Goal: Transaction & Acquisition: Download file/media

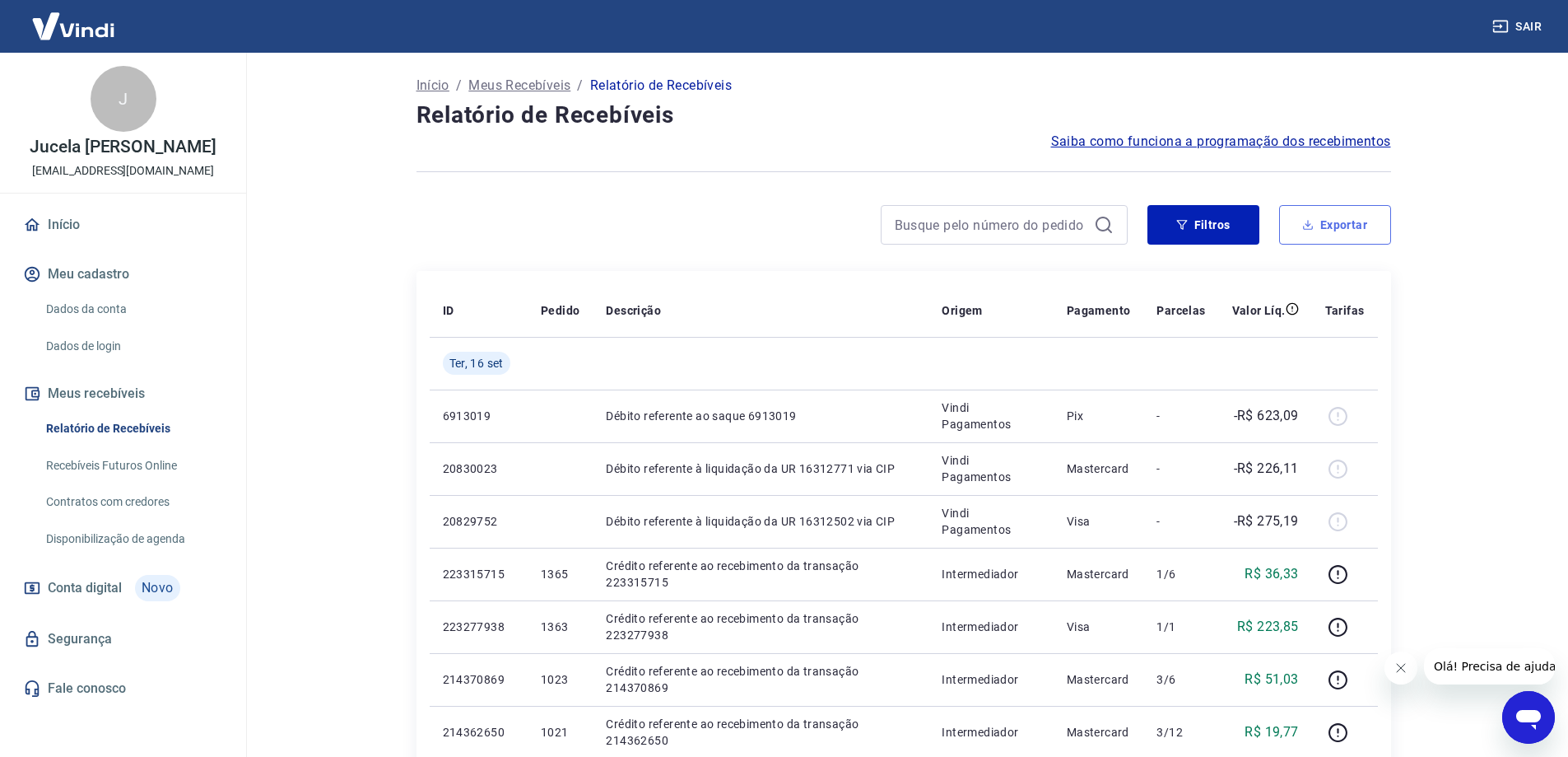
click at [1353, 212] on button "Exportar" at bounding box center [1335, 225] width 112 height 39
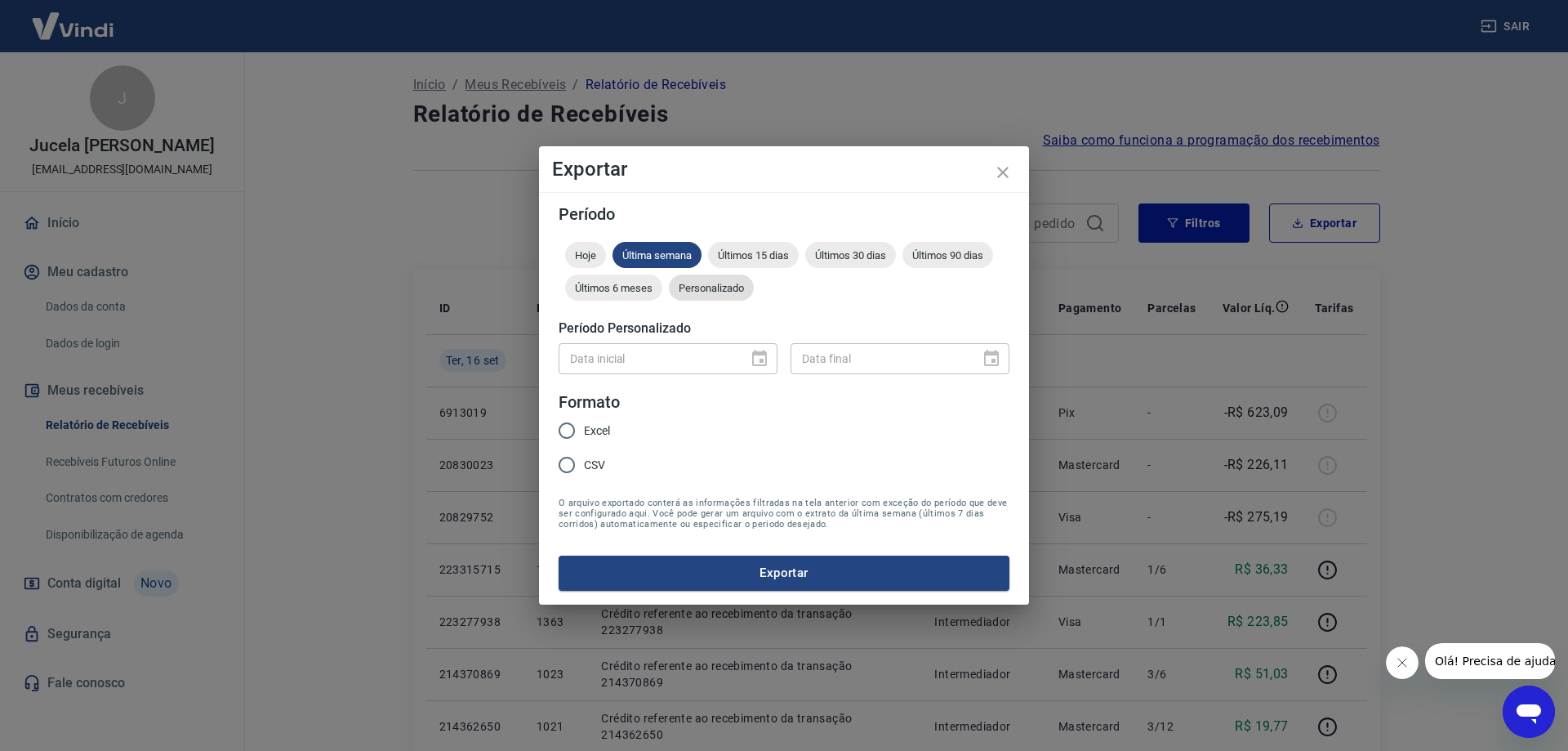
click at [680, 288] on span "Personalizado" at bounding box center [711, 287] width 85 height 12
click at [759, 361] on icon "Choose date" at bounding box center [760, 359] width 20 height 20
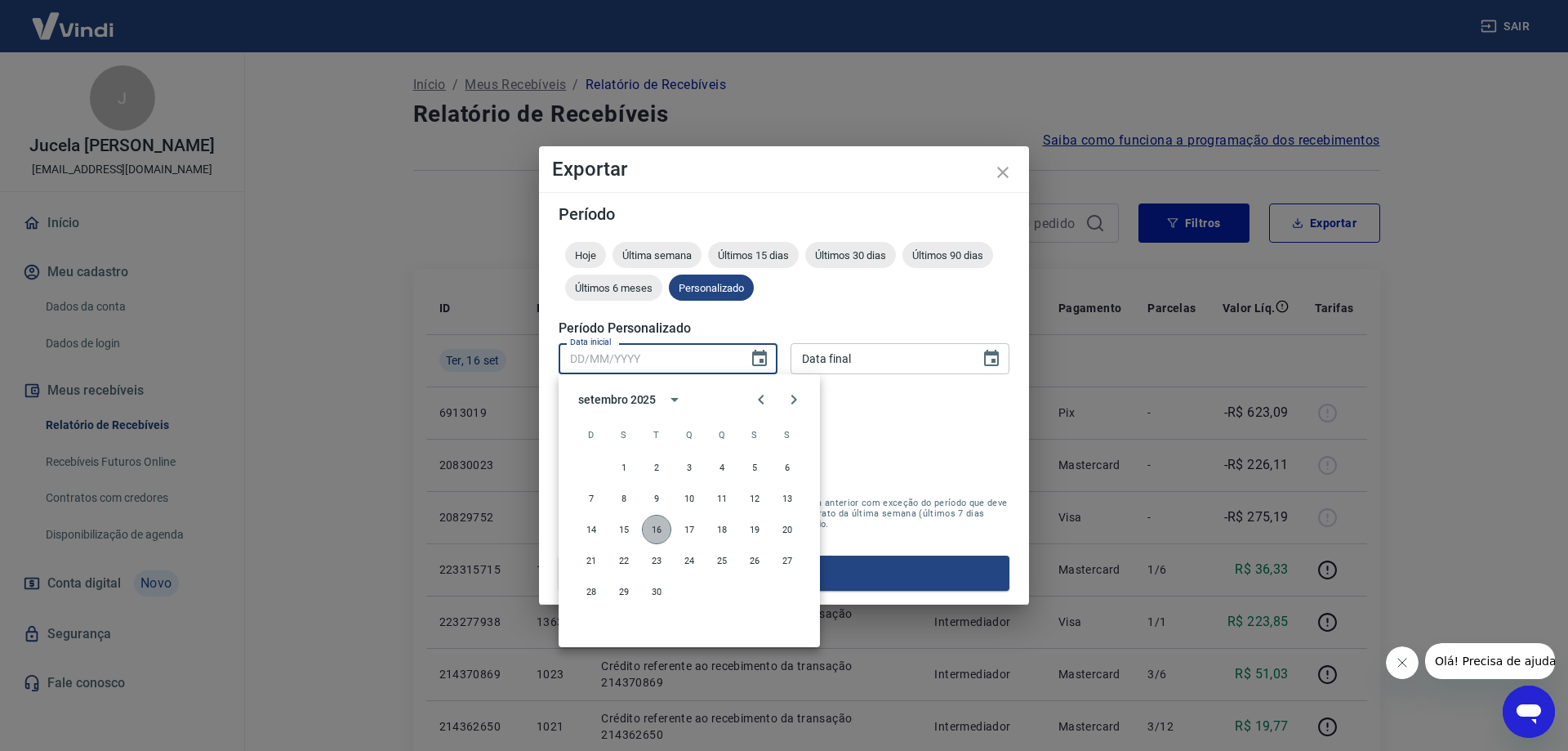
click at [650, 531] on button "16" at bounding box center [656, 529] width 29 height 29
type input "16/09/2025"
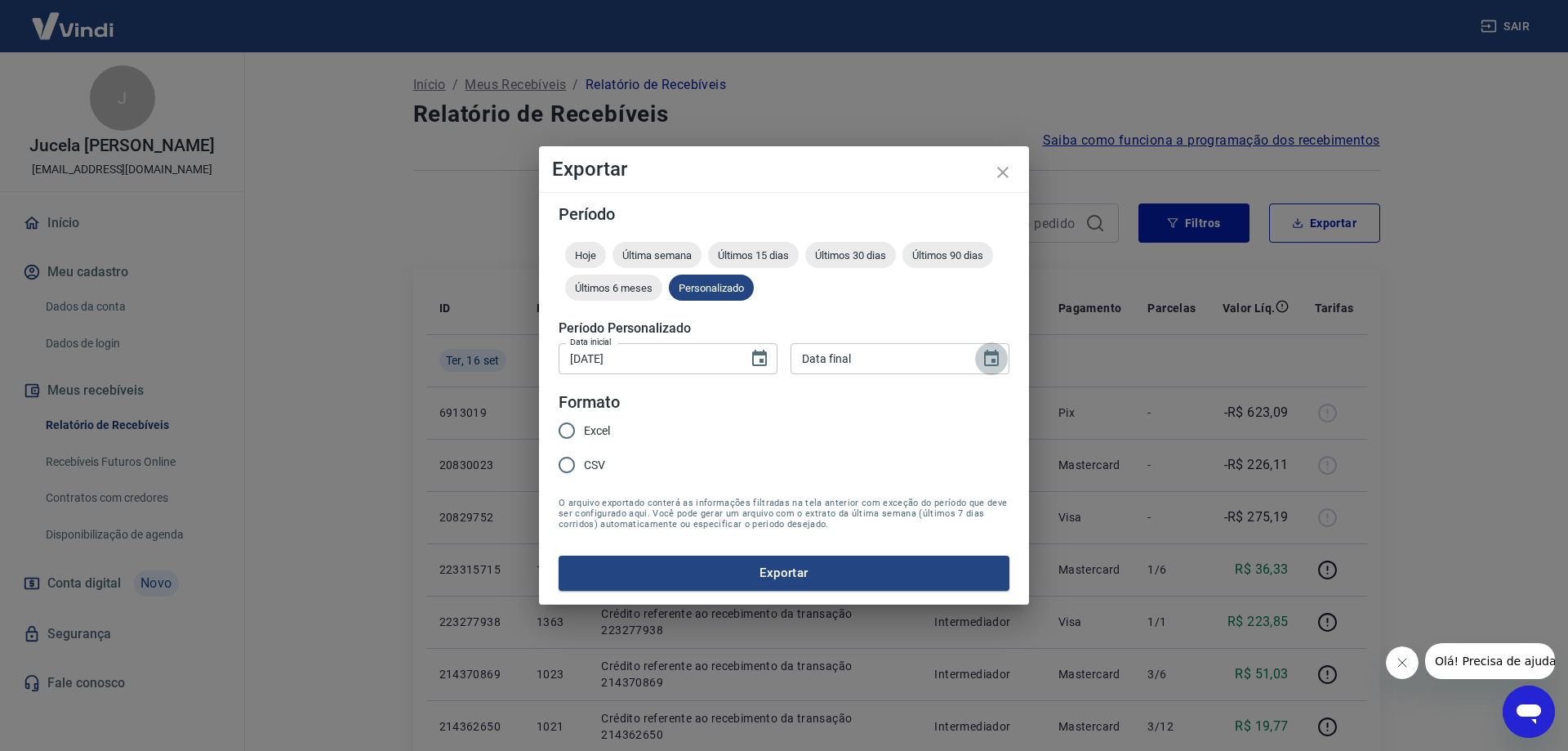
click at [988, 355] on icon "Choose date" at bounding box center [992, 358] width 15 height 16
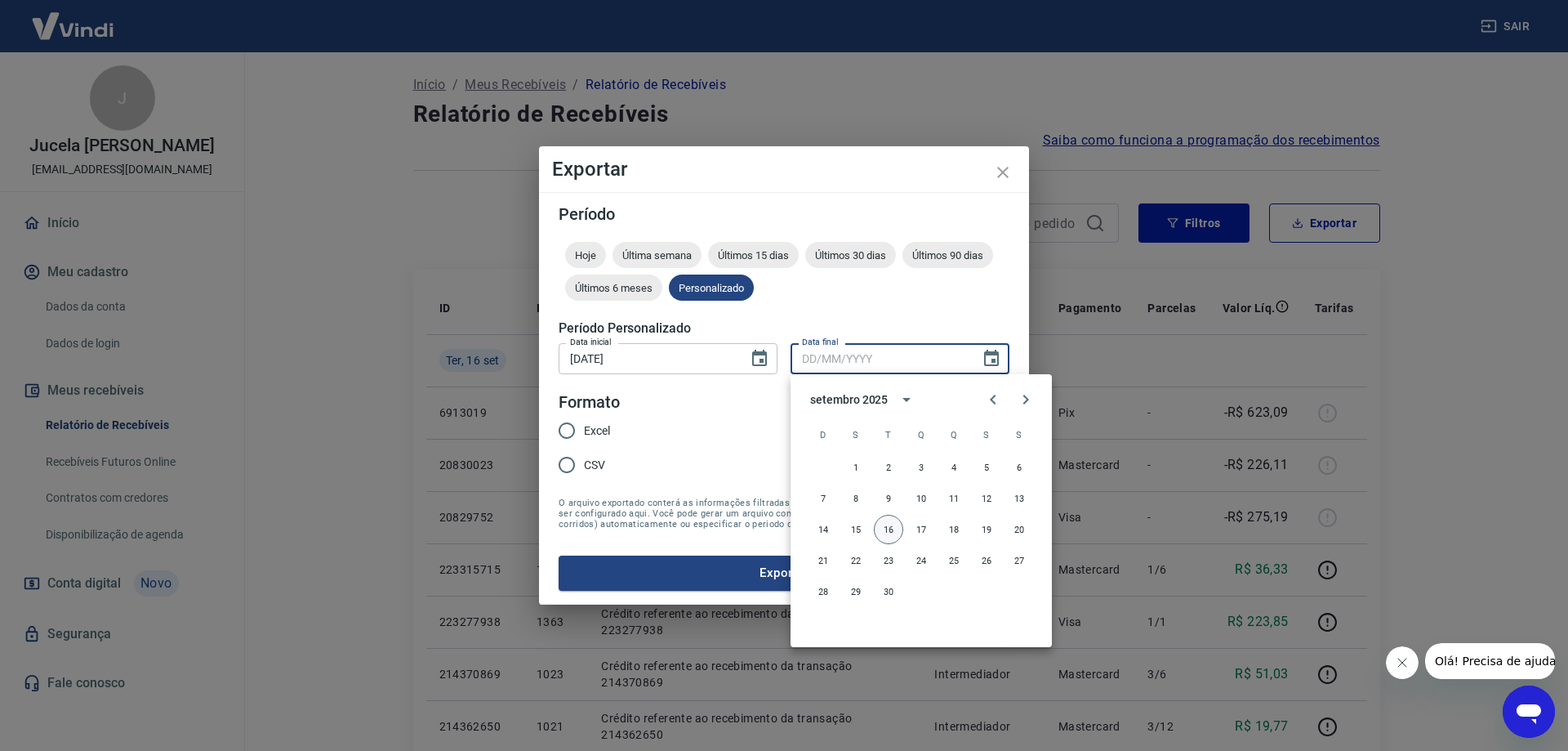
click at [878, 520] on button "16" at bounding box center [889, 529] width 29 height 29
type input "16/09/2025"
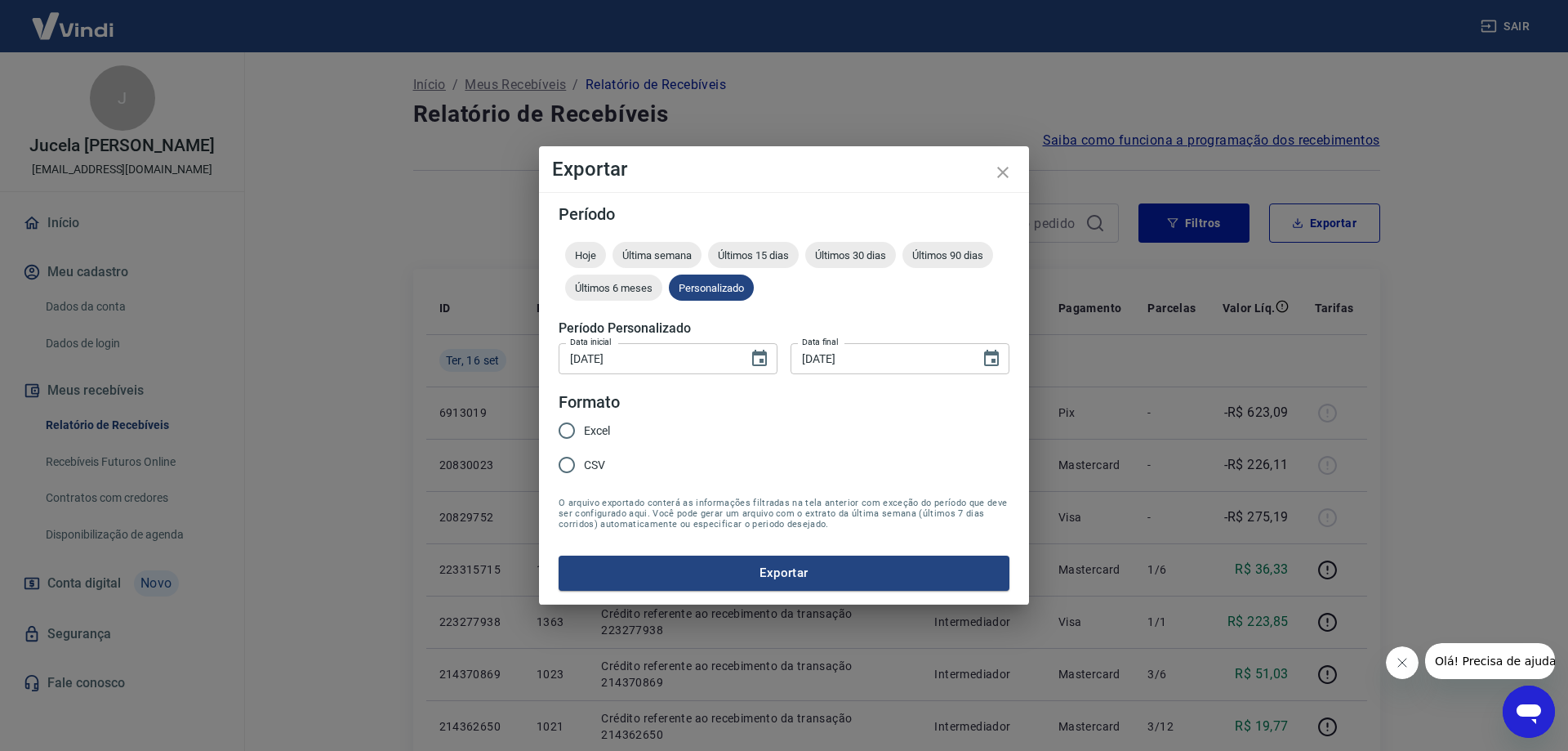
click at [602, 466] on span "CSV" at bounding box center [594, 465] width 21 height 17
click at [584, 466] on input "CSV" at bounding box center [567, 465] width 35 height 35
radio input "true"
click at [624, 566] on button "Exportar" at bounding box center [784, 573] width 451 height 35
